Goal: Information Seeking & Learning: Learn about a topic

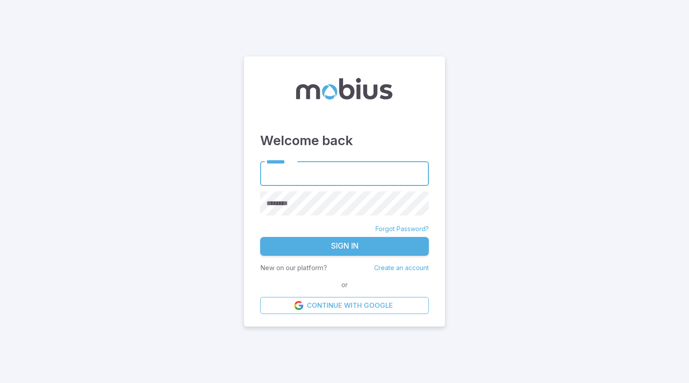
type input "******"
click at [321, 250] on button "Sign In" at bounding box center [344, 246] width 169 height 19
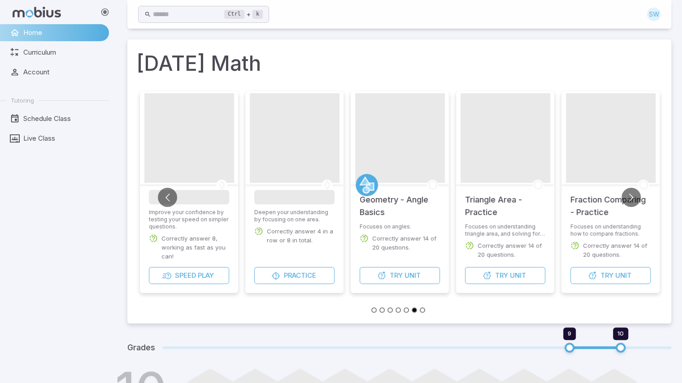
scroll to position [199, 0]
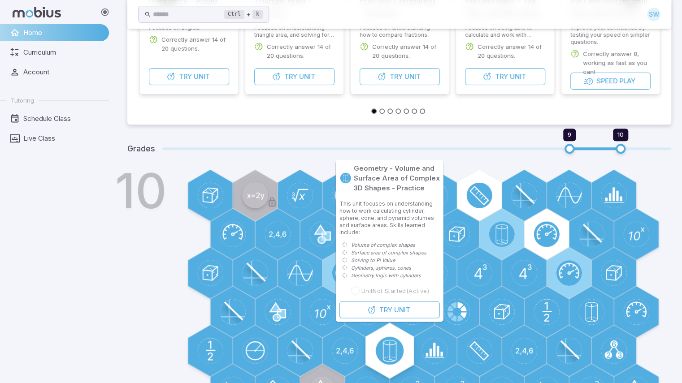
click at [388, 354] on circle at bounding box center [389, 351] width 28 height 28
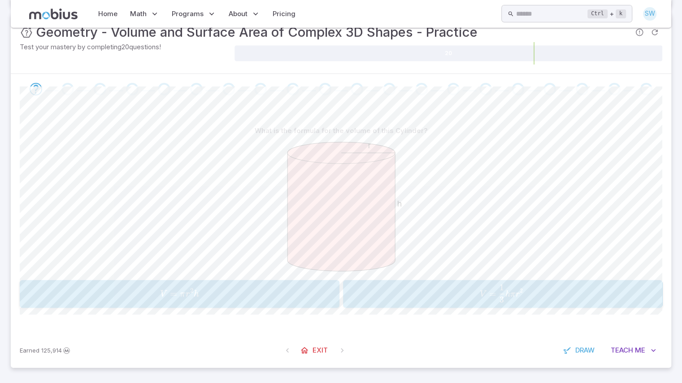
scroll to position [155, 0]
click at [482, 303] on div "V = 1 3 h π r 2 V = \frac{1}{3} h \pi r^2 V = 3 1 ​ hπ r 2" at bounding box center [503, 295] width 314 height 21
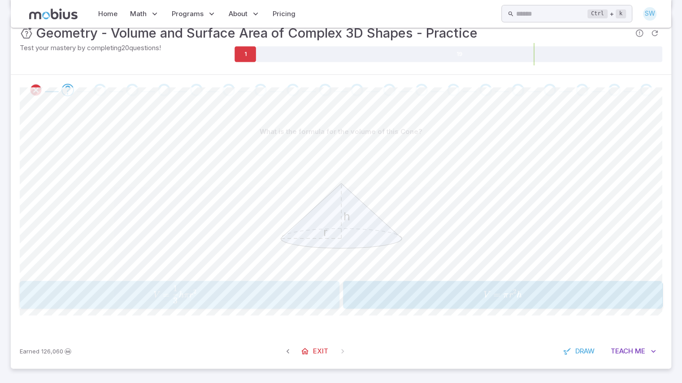
click at [248, 294] on span "V = 3 1 ​ hπ r 2" at bounding box center [175, 295] width 286 height 18
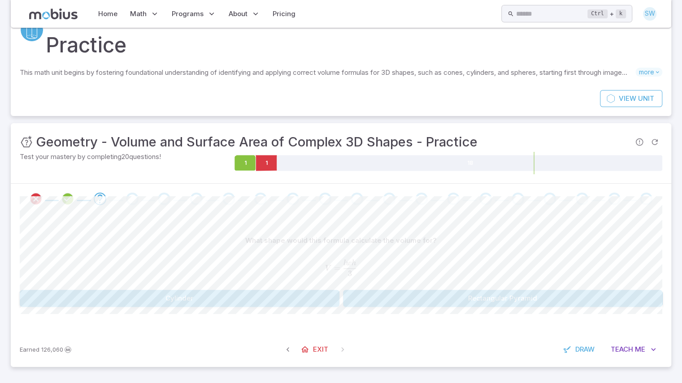
scroll to position [46, 0]
click at [251, 300] on button "Cylinder" at bounding box center [180, 299] width 320 height 17
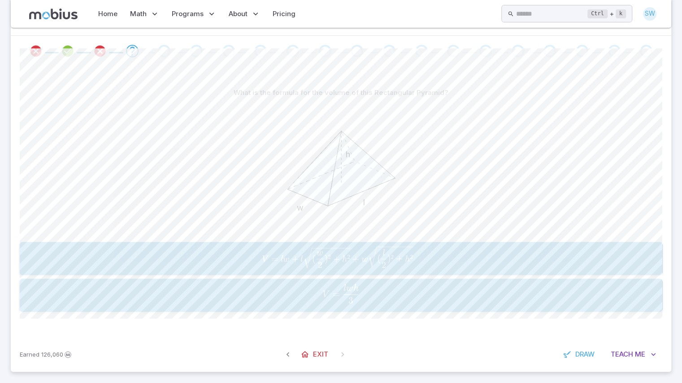
scroll to position [194, 0]
click at [368, 286] on span "V = 3 lw h ​" at bounding box center [340, 294] width 637 height 19
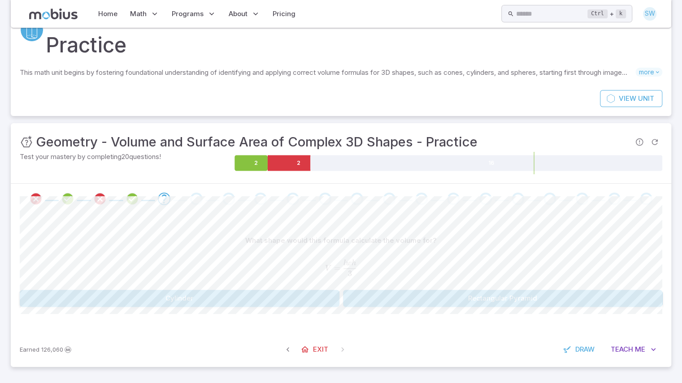
scroll to position [46, 0]
click at [391, 301] on button "Rectangular Pyramid" at bounding box center [503, 299] width 320 height 17
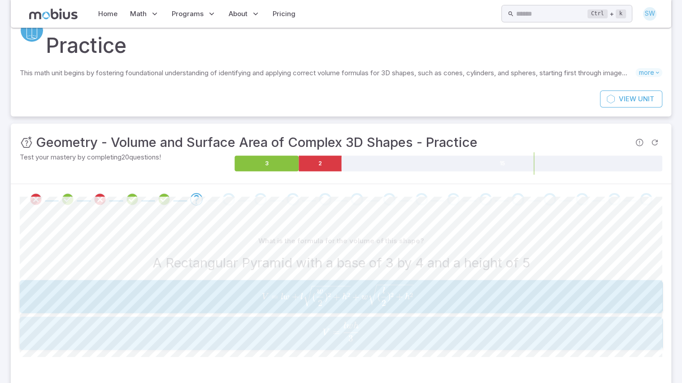
click at [360, 329] on span "3 lw h ​" at bounding box center [350, 332] width 17 height 11
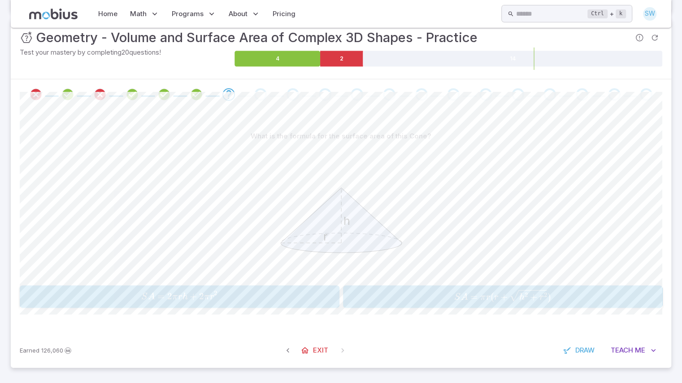
scroll to position [150, 0]
click at [424, 301] on span "S A = π r ( r + h 2 + r 2 ​ )" at bounding box center [503, 297] width 314 height 13
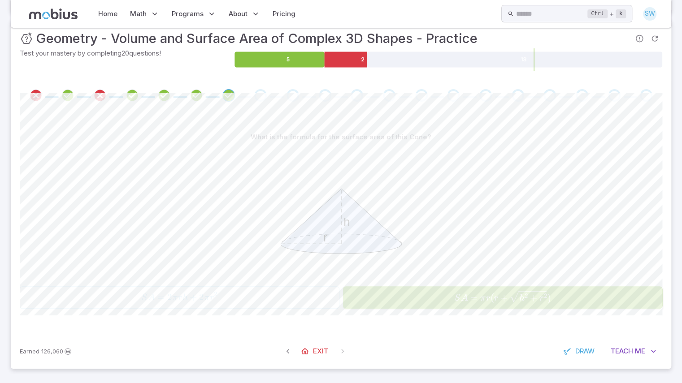
scroll to position [50, 0]
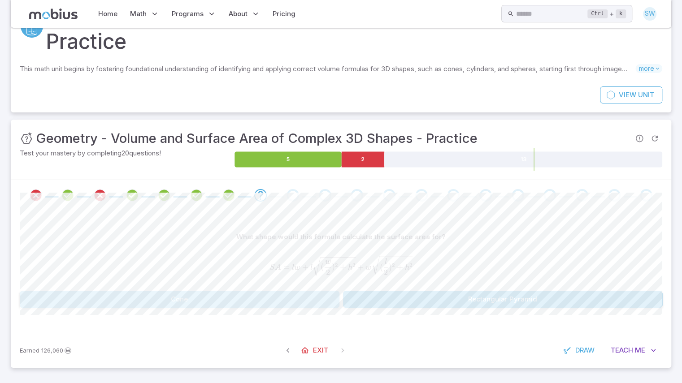
click at [327, 300] on button "Cone" at bounding box center [180, 299] width 320 height 17
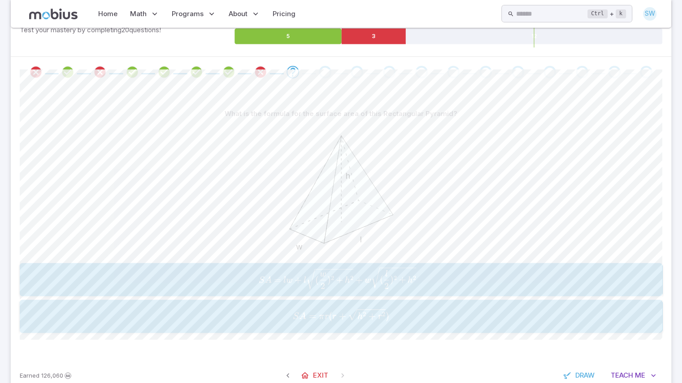
scroll to position [175, 0]
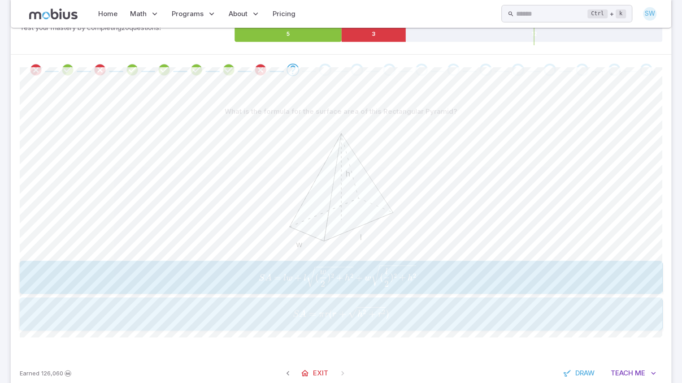
click at [362, 318] on span "h" at bounding box center [359, 314] width 5 height 9
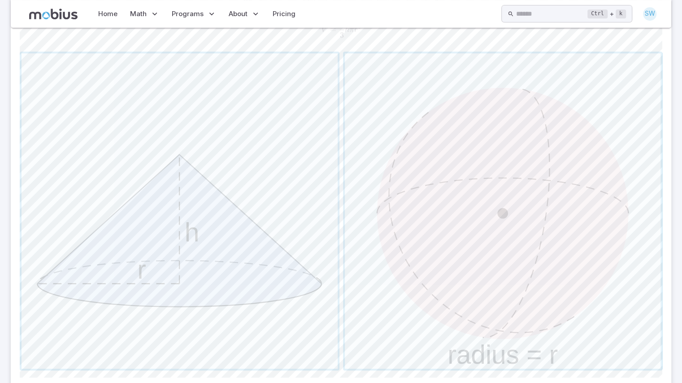
scroll to position [282, 0]
click at [214, 273] on span "button" at bounding box center [180, 214] width 316 height 316
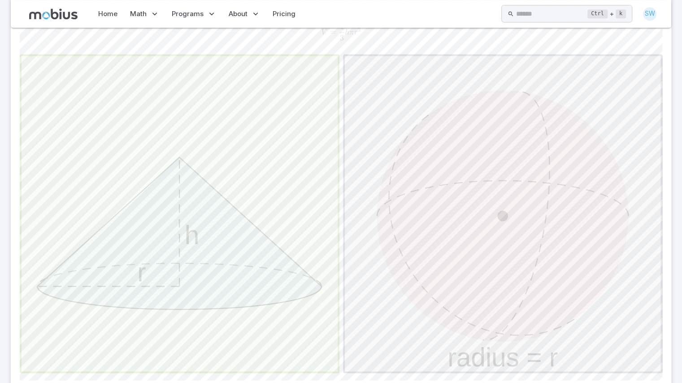
scroll to position [88, 0]
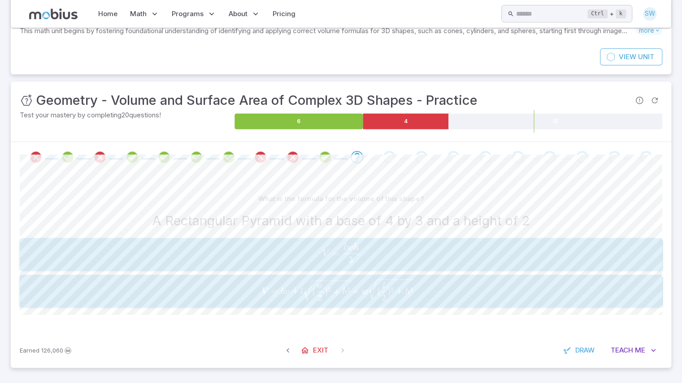
click at [348, 248] on span "lw" at bounding box center [347, 247] width 9 height 9
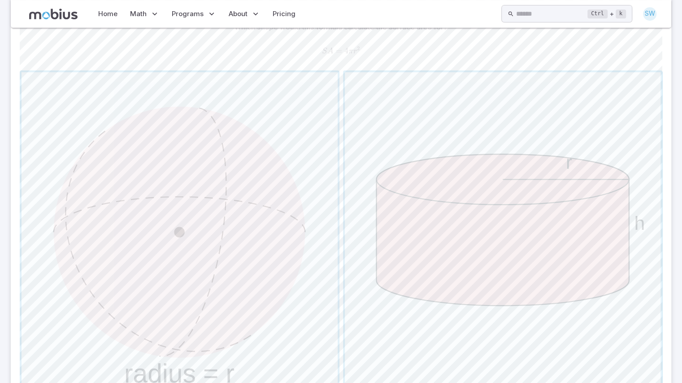
scroll to position [261, 0]
click at [458, 214] on span "button" at bounding box center [503, 229] width 316 height 316
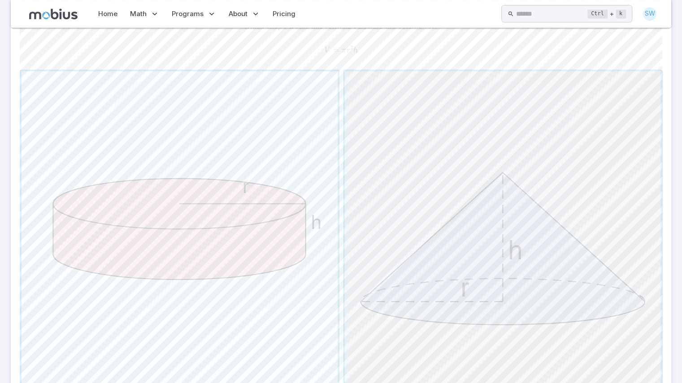
click at [481, 256] on span "button" at bounding box center [503, 229] width 316 height 316
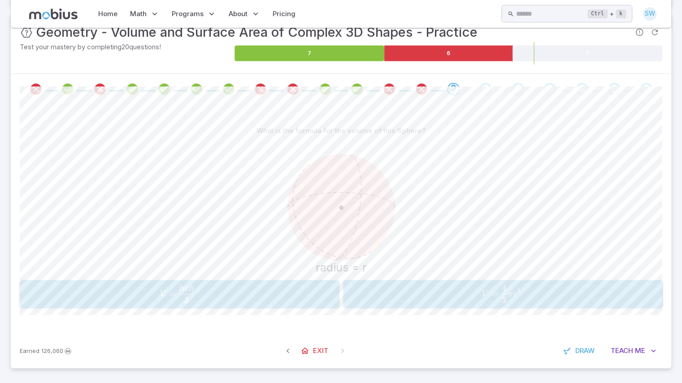
scroll to position [154, 0]
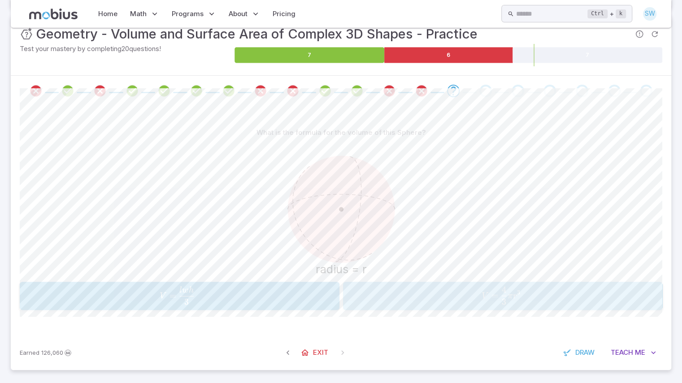
click at [434, 307] on button "V = 4 3 π r 3 V = \frac{4}{3} \pi r^3 V = 3 4 ​ π r 3" at bounding box center [503, 296] width 320 height 28
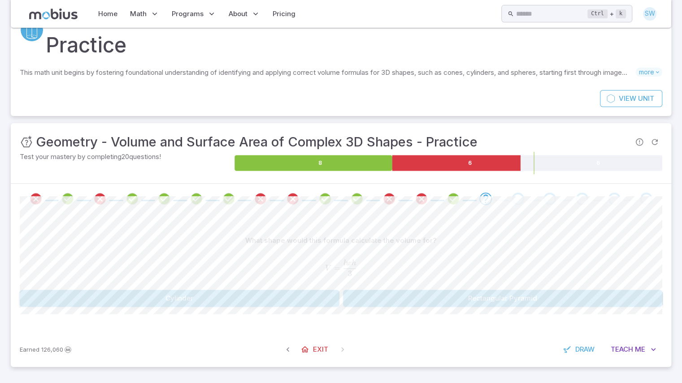
scroll to position [46, 0]
click at [414, 303] on button "Rectangular Pyramid" at bounding box center [503, 299] width 320 height 17
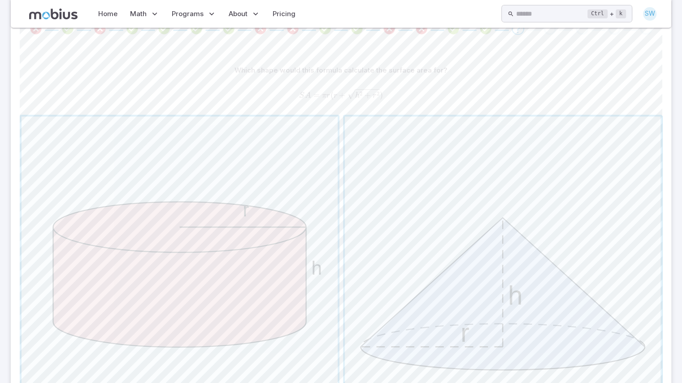
scroll to position [217, 0]
click at [292, 257] on span "button" at bounding box center [180, 274] width 316 height 316
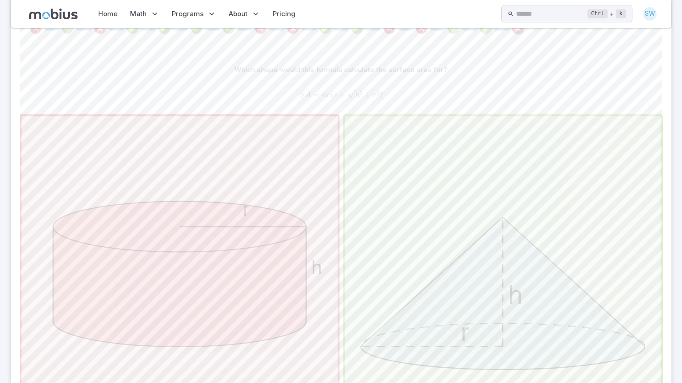
scroll to position [46, 0]
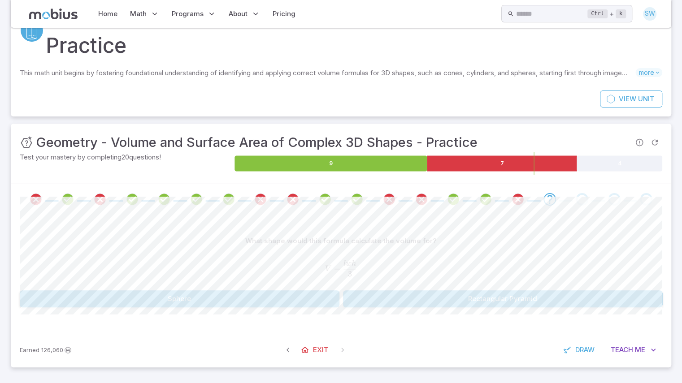
click at [395, 311] on div "What shape would this formula calculate the volume for? V = l w h 3 V = \frac{l…" at bounding box center [341, 274] width 643 height 118
click at [379, 302] on button "Rectangular Pyramid" at bounding box center [503, 299] width 320 height 17
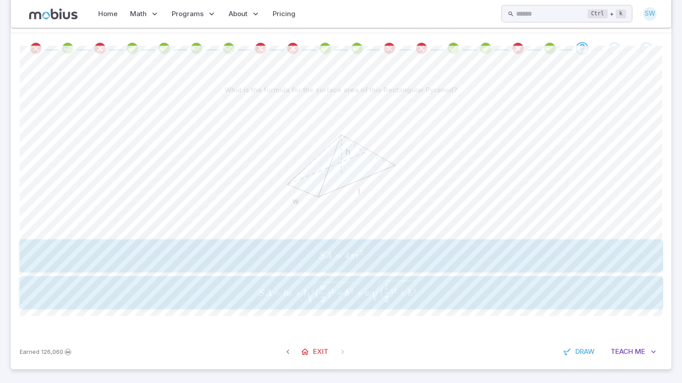
scroll to position [196, 0]
click at [361, 296] on span "+" at bounding box center [359, 293] width 7 height 11
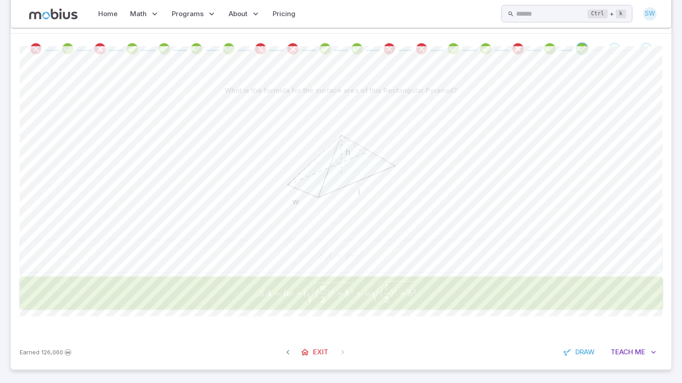
scroll to position [39, 0]
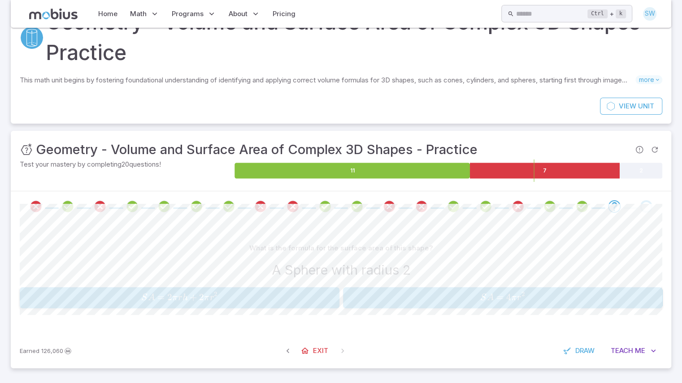
click at [310, 297] on span "S A = 2 π r h + 2 π r 2" at bounding box center [179, 298] width 314 height 12
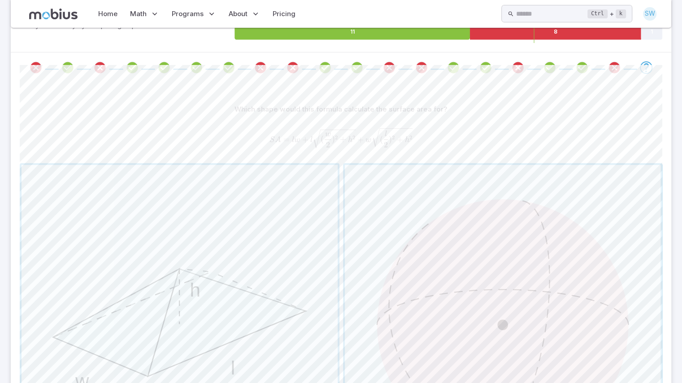
scroll to position [194, 0]
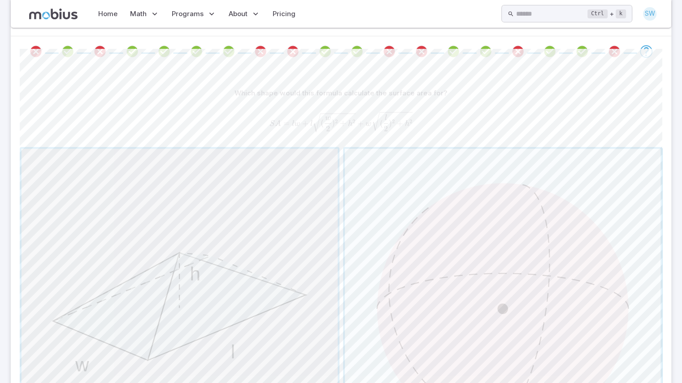
click at [300, 285] on span "button" at bounding box center [180, 307] width 316 height 316
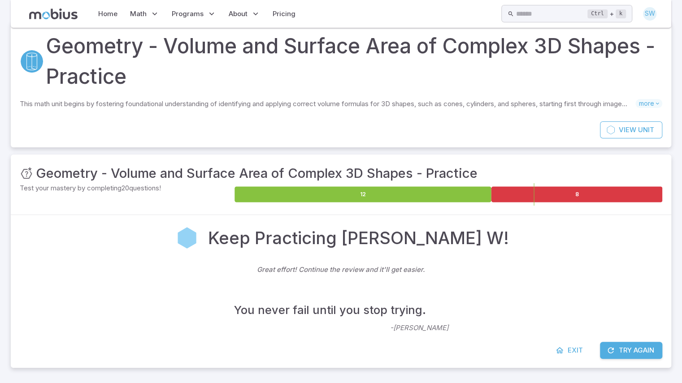
scroll to position [15, 0]
click at [565, 351] on link "Exit" at bounding box center [570, 350] width 39 height 17
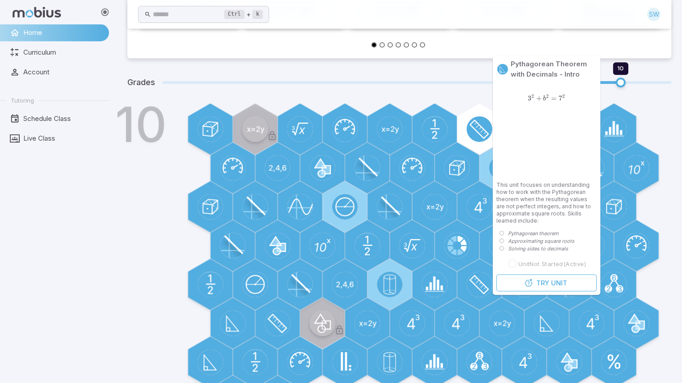
scroll to position [265, 0]
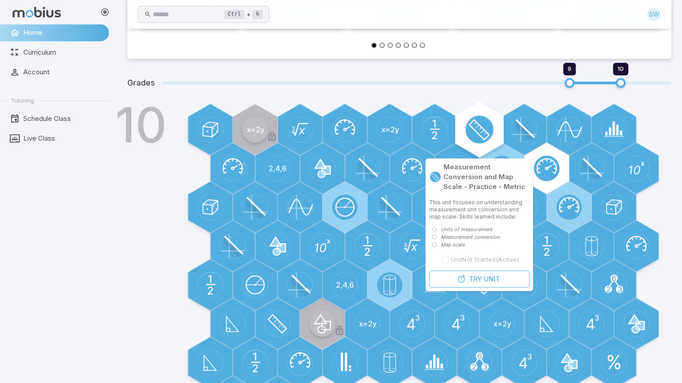
click at [476, 140] on circle at bounding box center [479, 130] width 28 height 28
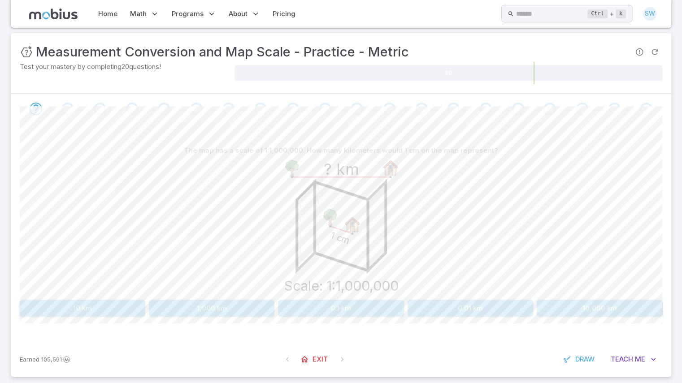
scroll to position [115, 0]
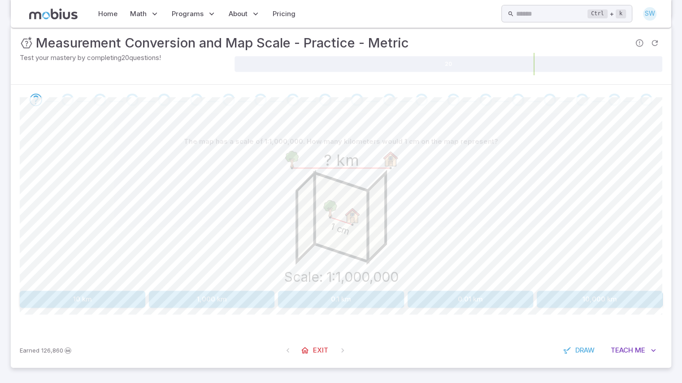
click at [126, 298] on button "10 km" at bounding box center [83, 299] width 126 height 17
click at [79, 304] on button "300 cm" at bounding box center [72, 299] width 104 height 17
click at [249, 295] on button "1 cm" at bounding box center [260, 299] width 158 height 17
click at [310, 298] on button "800 cm" at bounding box center [260, 299] width 158 height 17
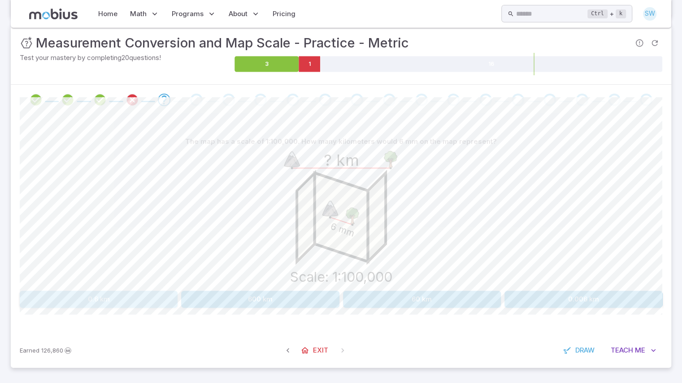
click at [145, 295] on button "0.6 km" at bounding box center [99, 299] width 158 height 17
click at [101, 302] on button "6,000 cm" at bounding box center [72, 299] width 104 height 17
click at [385, 295] on button "1,000 cm" at bounding box center [395, 299] width 104 height 17
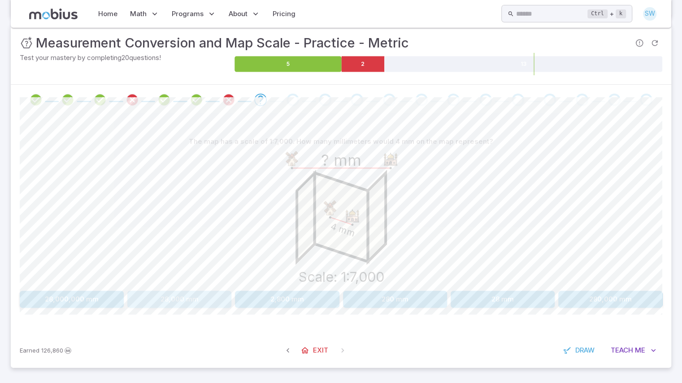
click at [213, 303] on button "28,000 mm" at bounding box center [179, 299] width 104 height 17
click at [465, 300] on button "10 cm" at bounding box center [471, 299] width 126 height 17
click at [214, 298] on button "300 cm" at bounding box center [179, 299] width 104 height 17
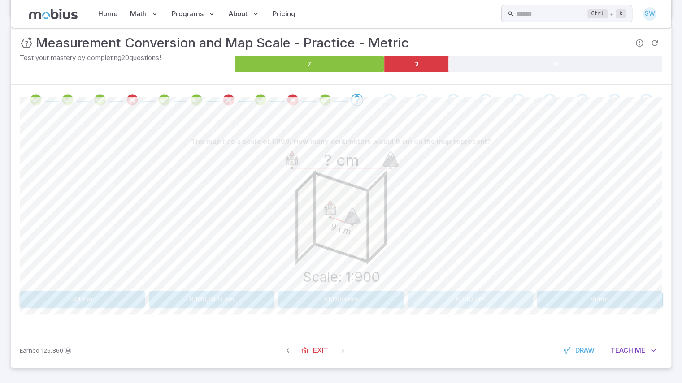
click at [469, 300] on button "8,100 cm" at bounding box center [471, 299] width 126 height 17
click at [396, 303] on button "1 mm" at bounding box center [395, 299] width 104 height 17
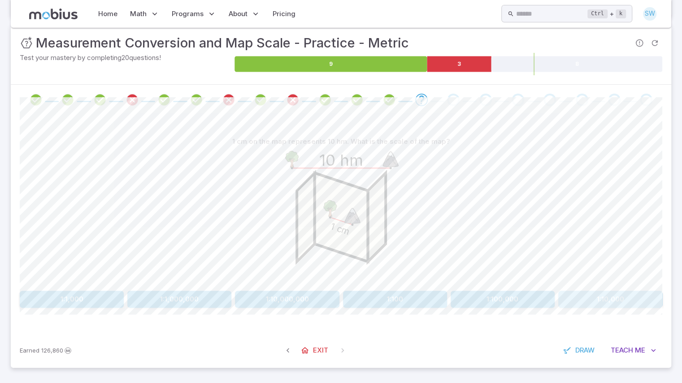
click at [607, 302] on button "1:10,000" at bounding box center [610, 299] width 104 height 17
click at [617, 297] on button "1 mm" at bounding box center [610, 299] width 104 height 17
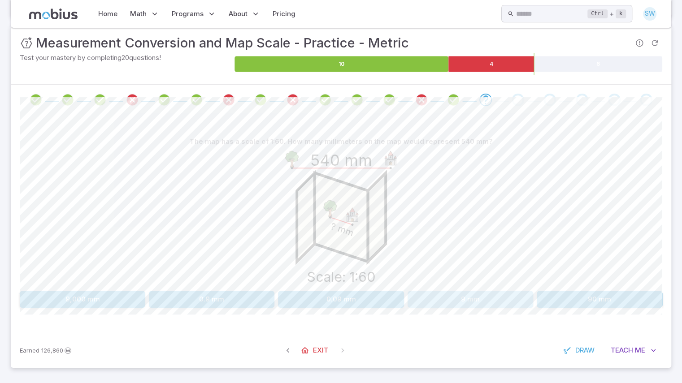
click at [472, 301] on button "9 mm" at bounding box center [471, 299] width 126 height 17
click at [483, 303] on button "1:30" at bounding box center [471, 299] width 126 height 17
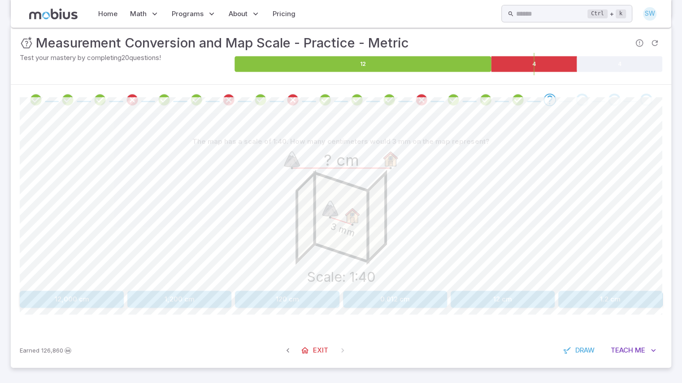
drag, startPoint x: 483, startPoint y: 303, endPoint x: 457, endPoint y: 274, distance: 39.1
click at [457, 274] on div "3 mm Scale: 1:40 ? cm" at bounding box center [341, 218] width 643 height 137
click at [484, 291] on button "12 cm" at bounding box center [503, 299] width 104 height 17
click at [477, 296] on button "1 mm" at bounding box center [471, 299] width 126 height 17
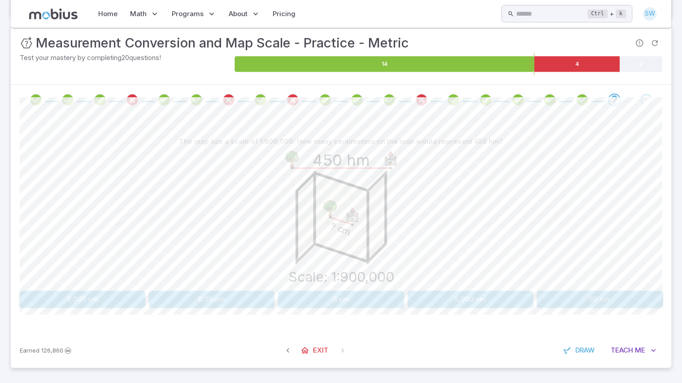
click at [368, 293] on button "5 cm" at bounding box center [341, 299] width 126 height 17
click at [571, 299] on button "1:300,000,000" at bounding box center [600, 299] width 126 height 17
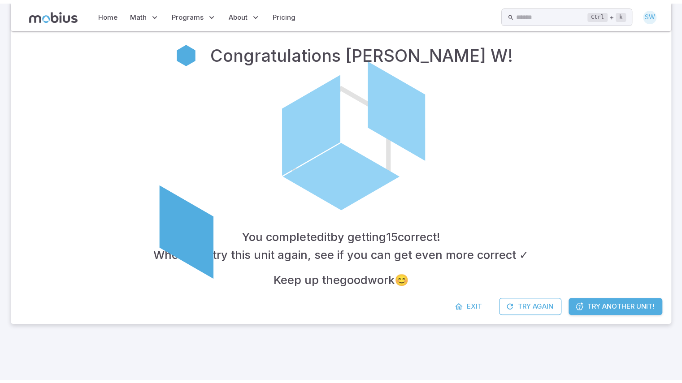
scroll to position [126, 0]
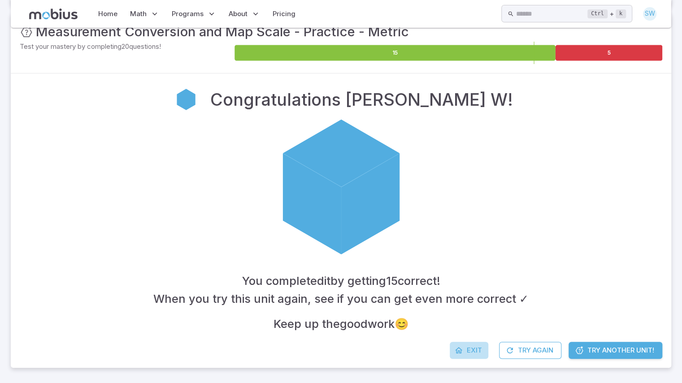
click at [460, 351] on icon at bounding box center [458, 350] width 9 height 9
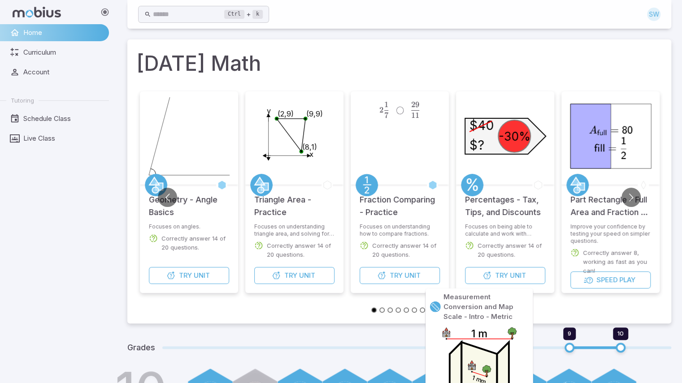
scroll to position [199, 0]
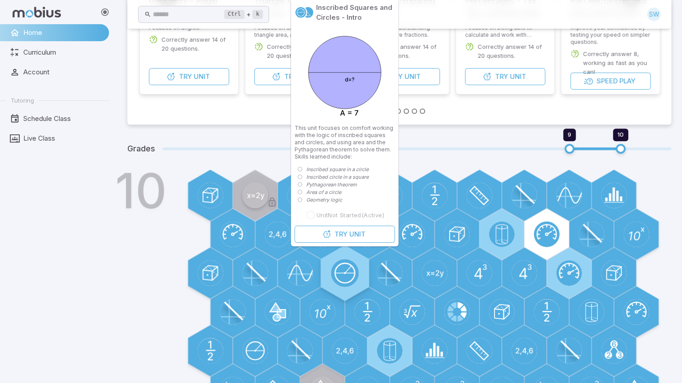
click at [348, 275] on circle at bounding box center [344, 273] width 28 height 28
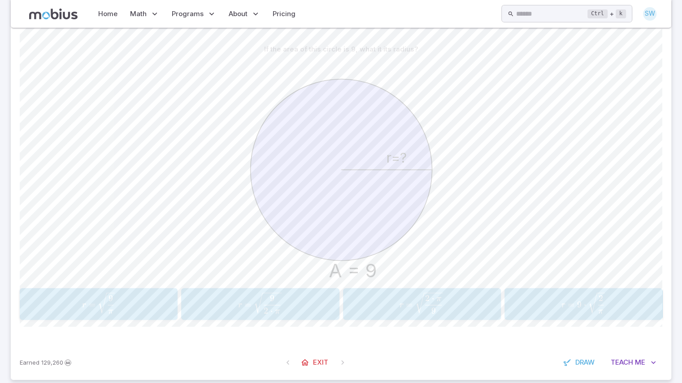
scroll to position [206, 0]
